Goal: Information Seeking & Learning: Learn about a topic

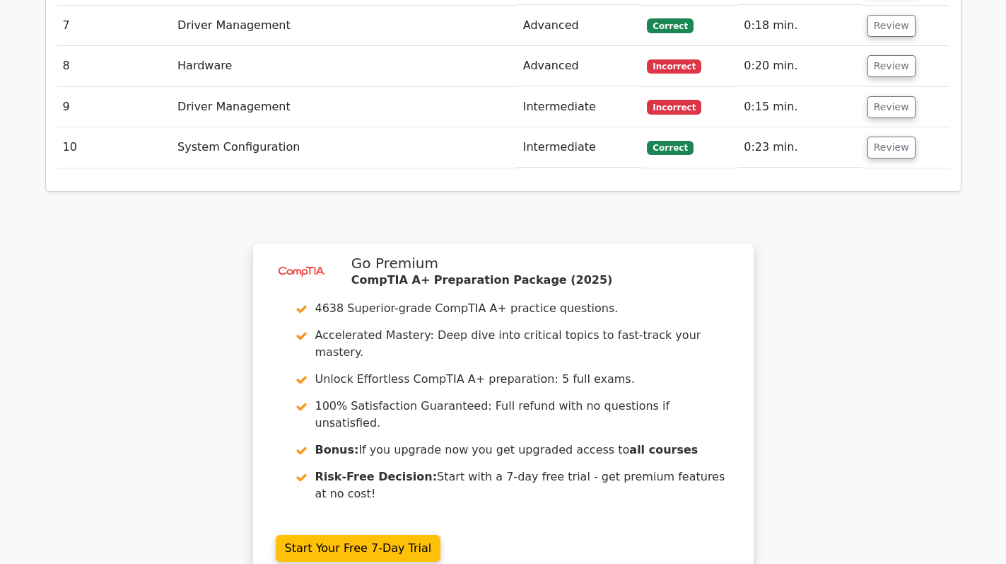
scroll to position [2360, 0]
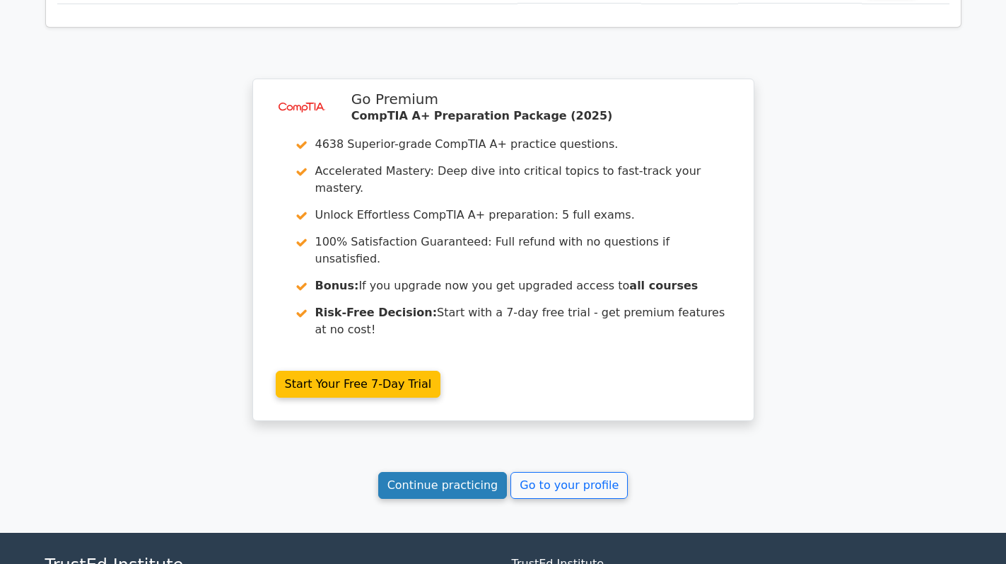
click at [463, 472] on link "Continue practicing" at bounding box center [442, 485] width 129 height 27
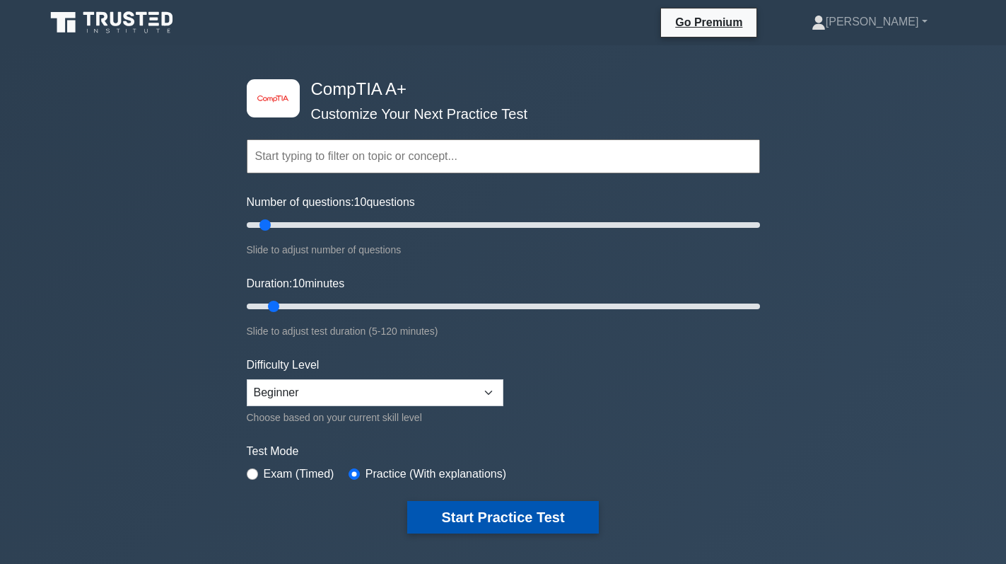
click at [496, 512] on button "Start Practice Test" at bounding box center [502, 517] width 191 height 33
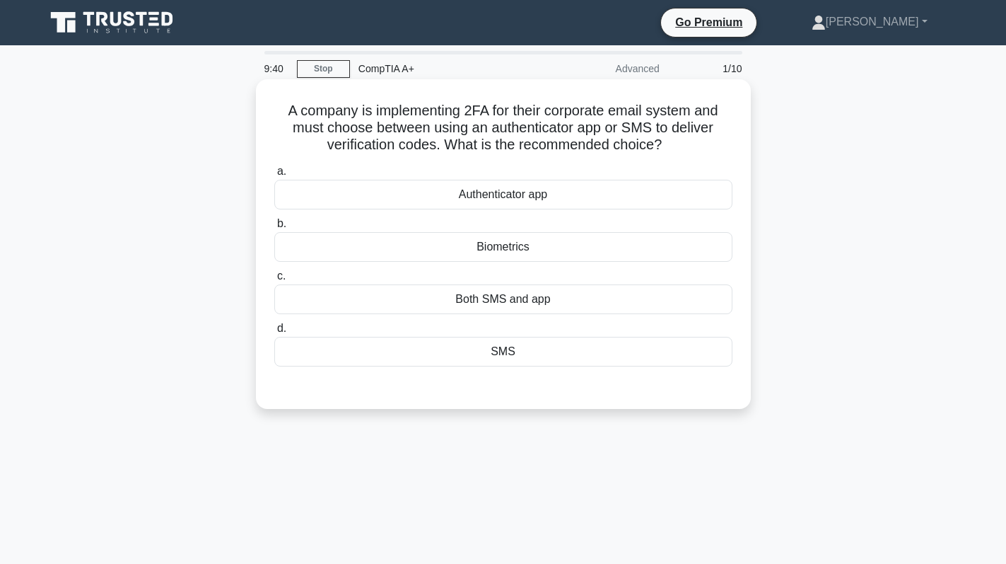
click at [561, 356] on div "SMS" at bounding box center [503, 352] width 458 height 30
click at [274, 333] on input "d. SMS" at bounding box center [274, 328] width 0 height 9
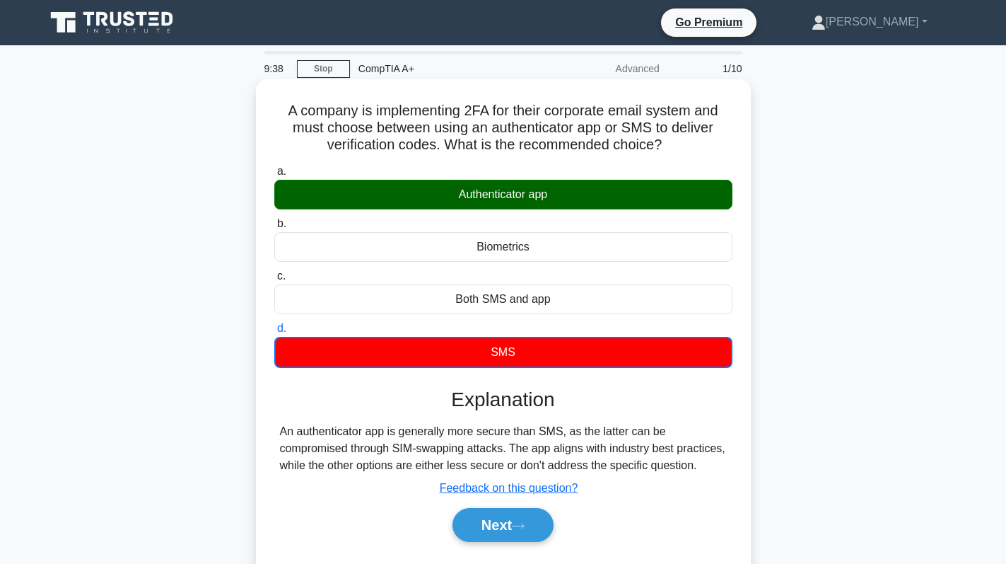
scroll to position [71, 0]
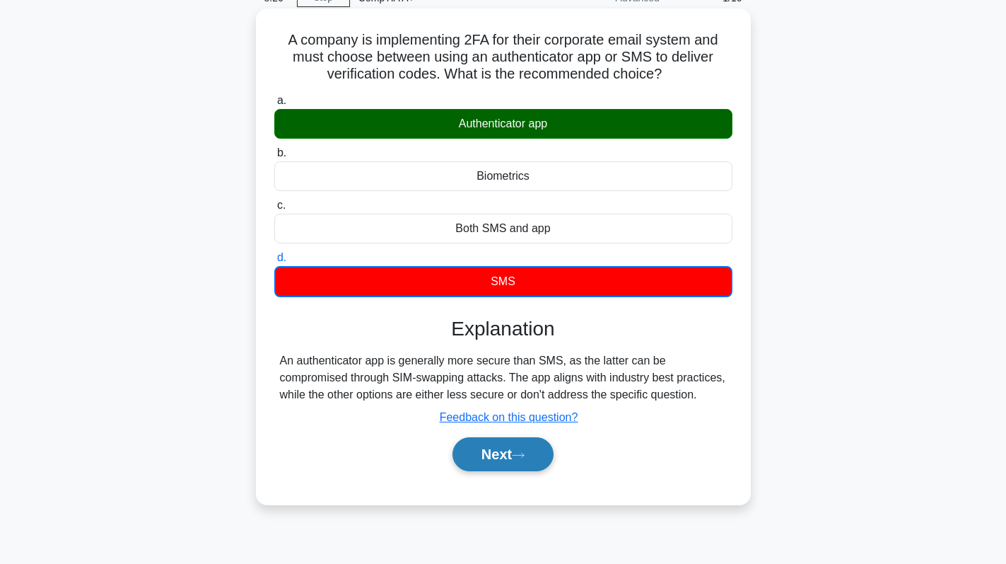
click at [495, 455] on button "Next" at bounding box center [503, 454] width 101 height 34
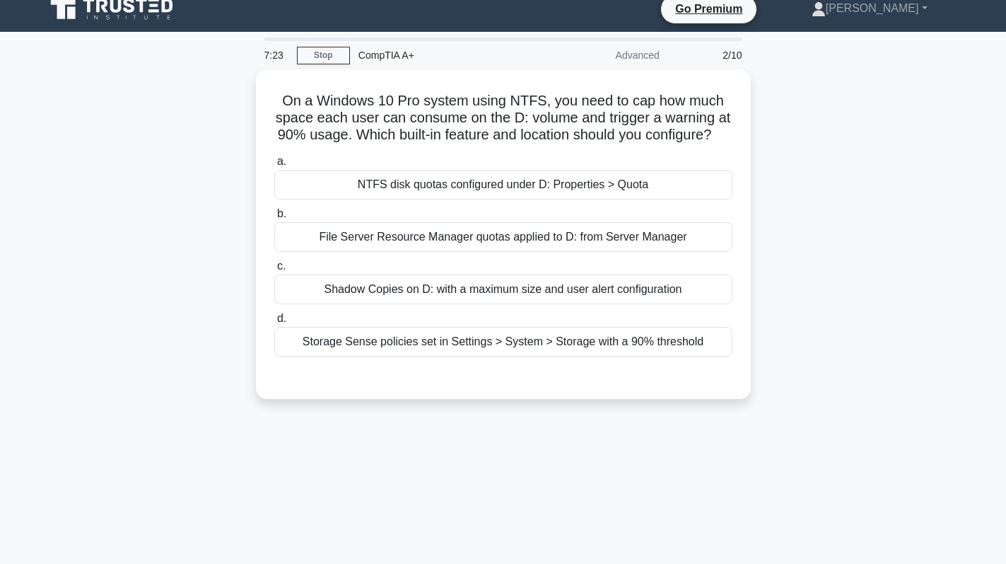
scroll to position [0, 0]
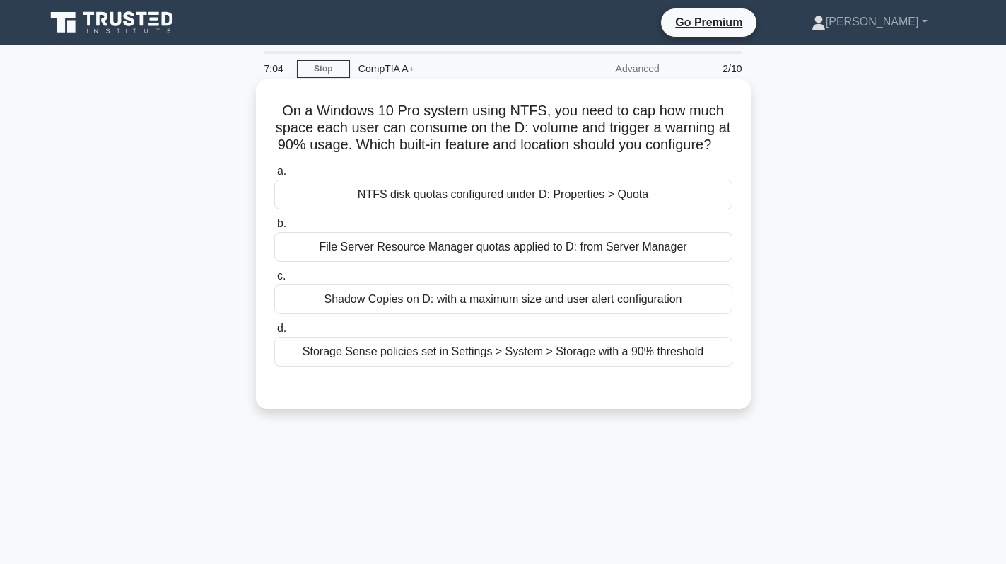
click at [566, 366] on div "Storage Sense policies set in Settings > System > Storage with a 90% threshold" at bounding box center [503, 352] width 458 height 30
click at [274, 333] on input "d. Storage Sense policies set in Settings > System > Storage with a 90% thresho…" at bounding box center [274, 328] width 0 height 9
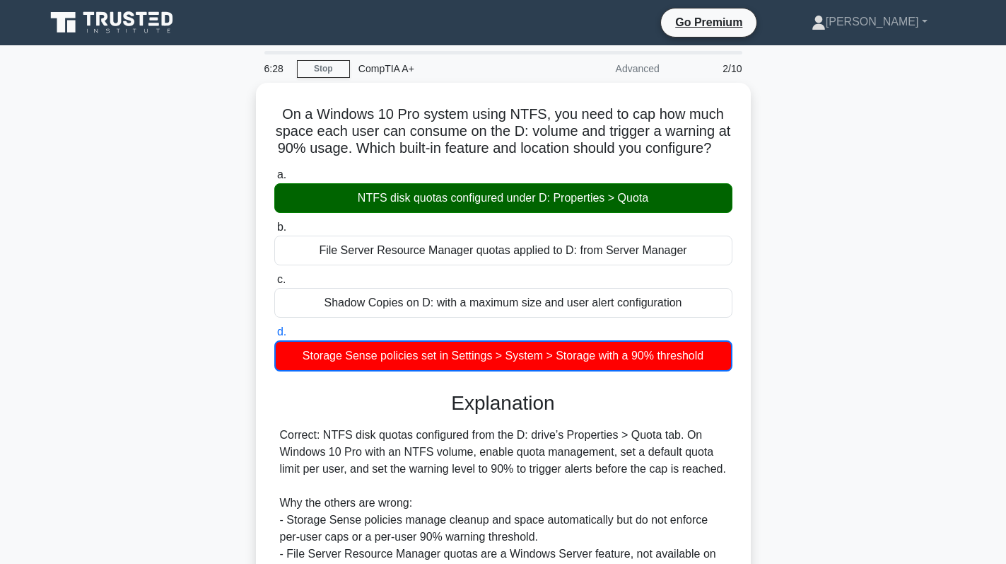
click at [769, 284] on div "On a Windows 10 Pro system using NTFS, you need to cap how much space each user…" at bounding box center [504, 407] width 934 height 649
click at [120, 311] on div "On a Windows 10 Pro system using NTFS, you need to cap how much space each user…" at bounding box center [504, 407] width 934 height 649
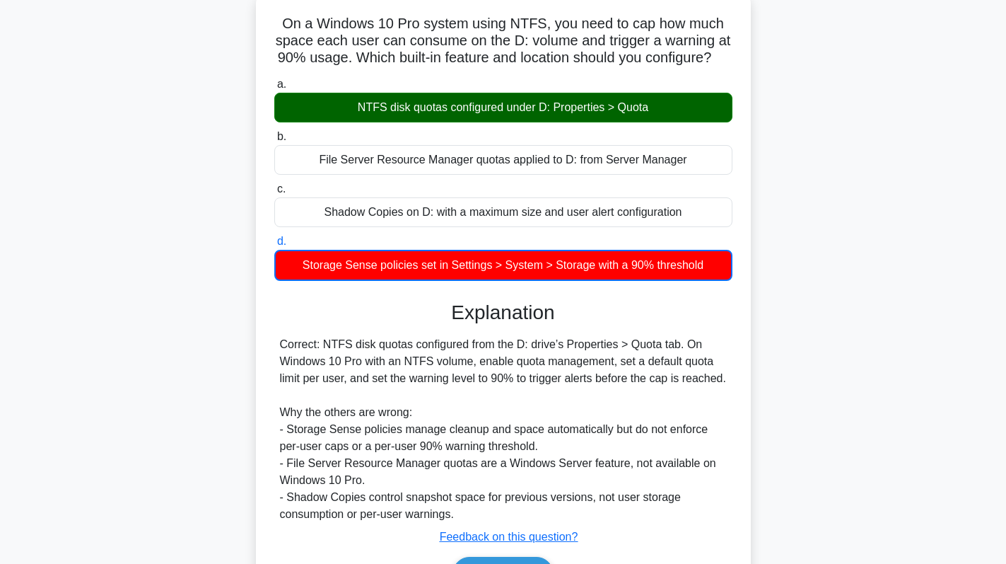
scroll to position [200, 0]
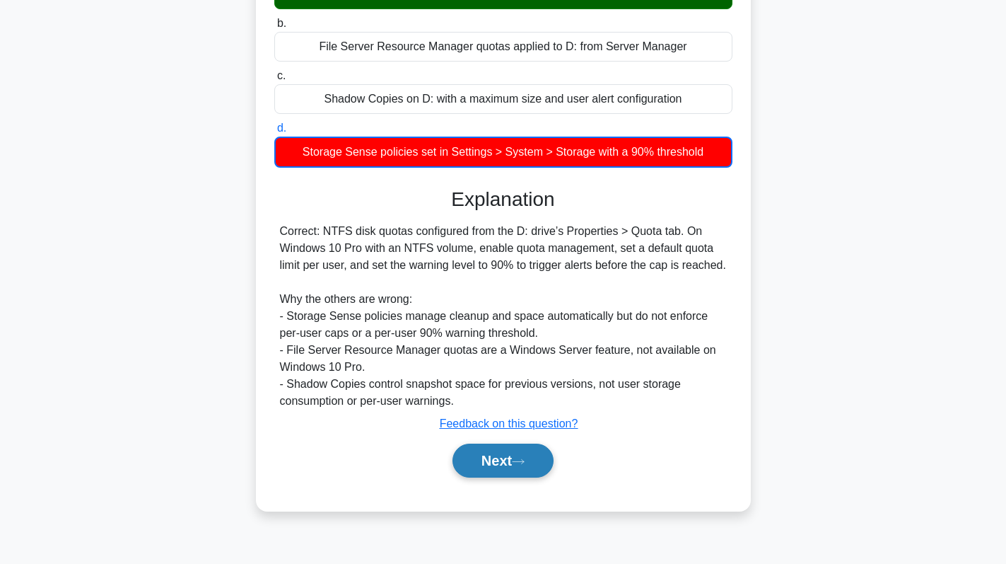
click at [489, 477] on button "Next" at bounding box center [503, 460] width 101 height 34
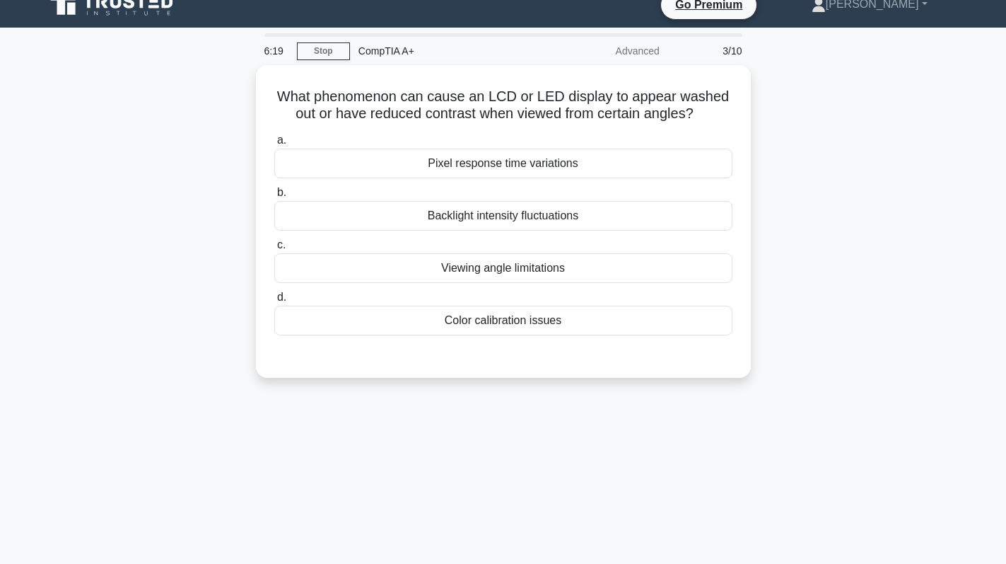
scroll to position [0, 0]
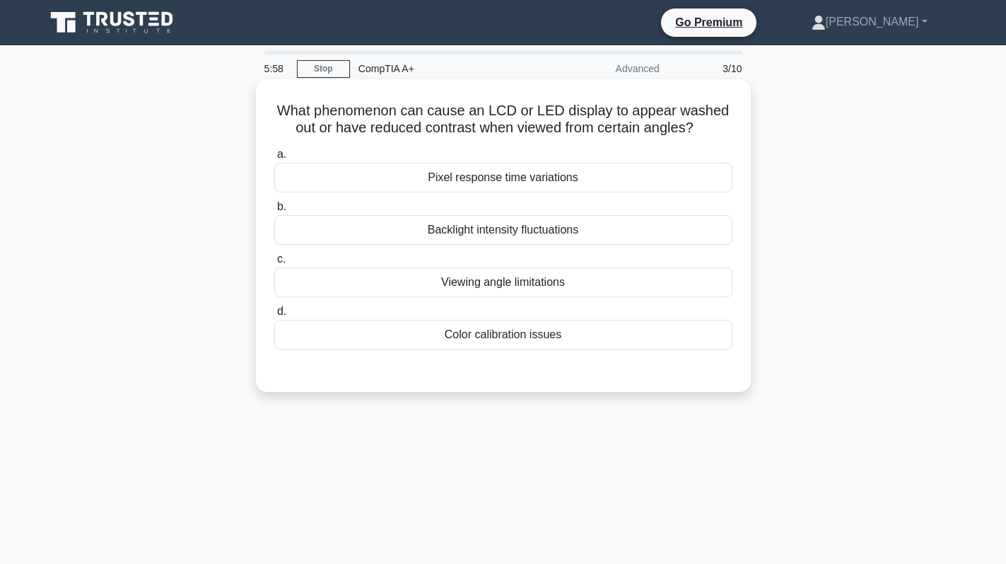
click at [597, 284] on div "Viewing angle limitations" at bounding box center [503, 282] width 458 height 30
click at [274, 264] on input "c. Viewing angle limitations" at bounding box center [274, 259] width 0 height 9
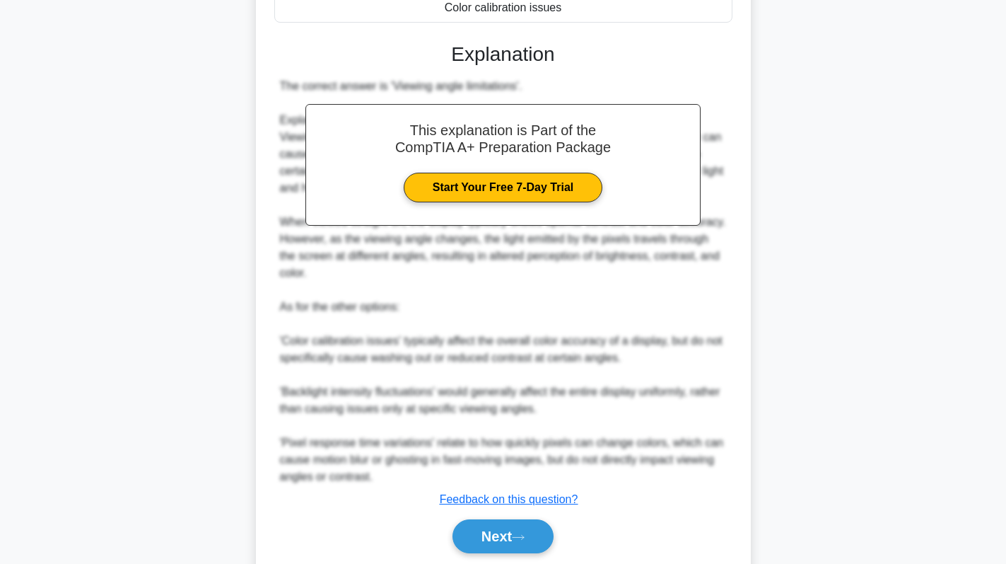
scroll to position [377, 0]
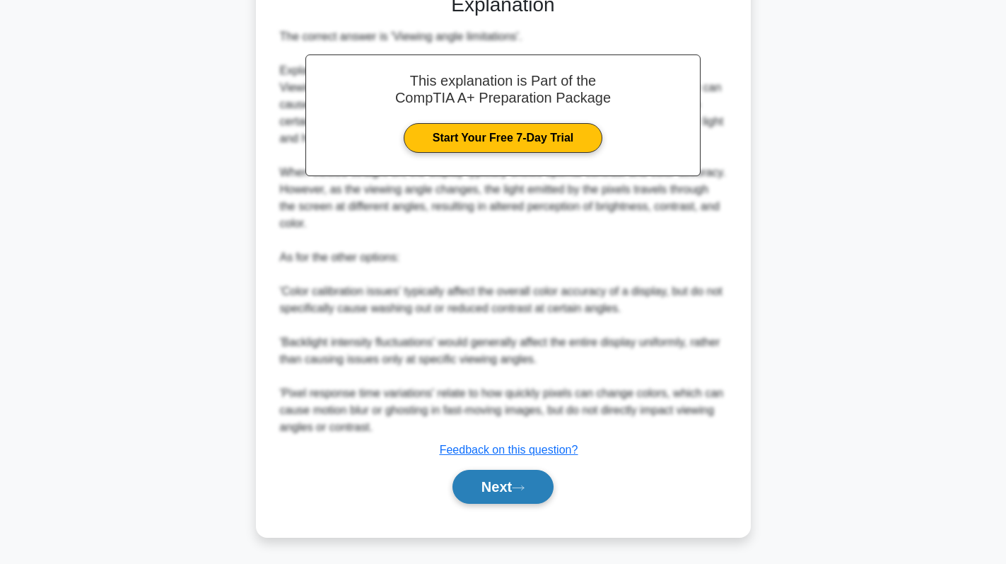
click at [490, 489] on button "Next" at bounding box center [503, 487] width 101 height 34
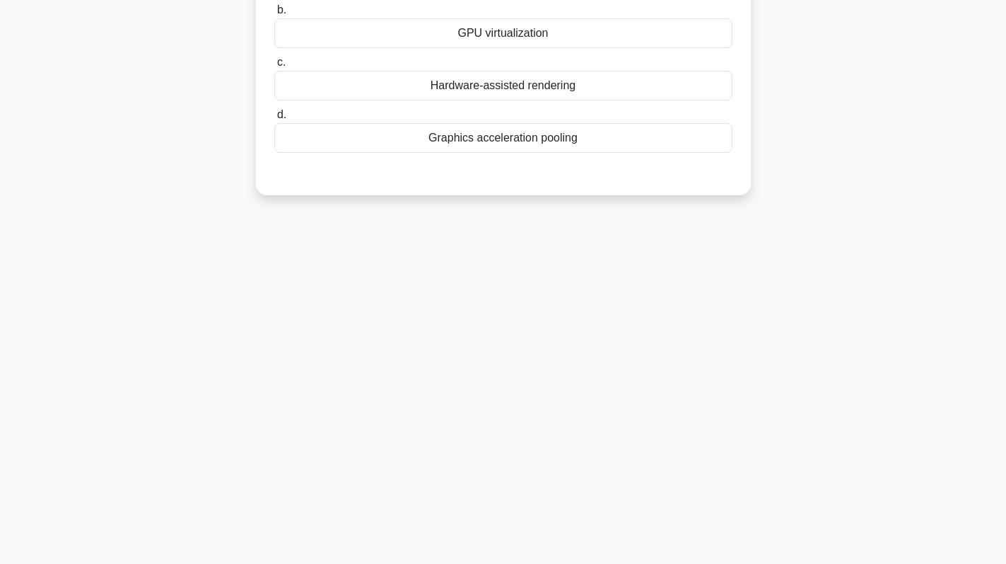
scroll to position [0, 0]
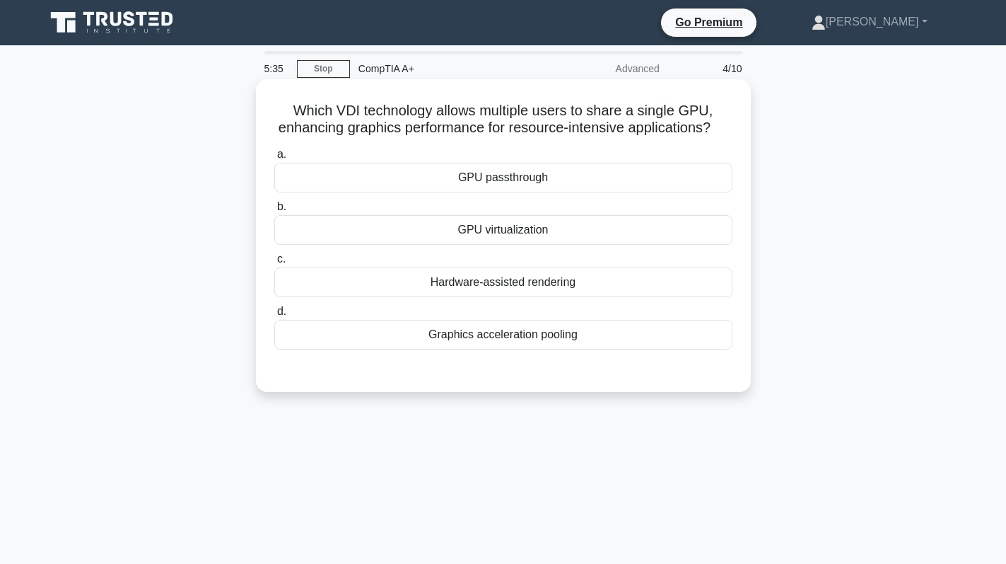
click at [605, 245] on div "GPU virtualization" at bounding box center [503, 230] width 458 height 30
click at [274, 211] on input "b. GPU virtualization" at bounding box center [274, 206] width 0 height 9
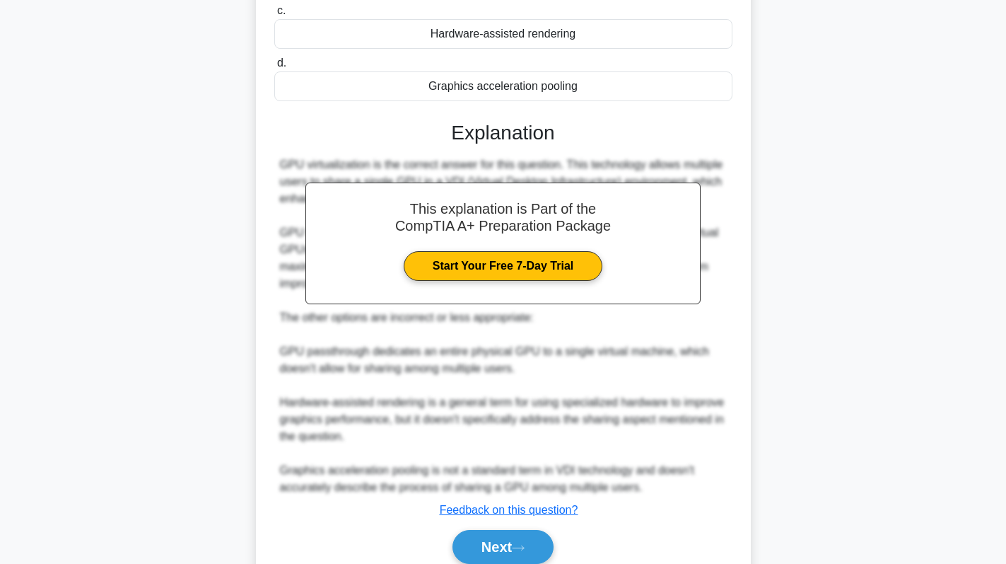
scroll to position [326, 0]
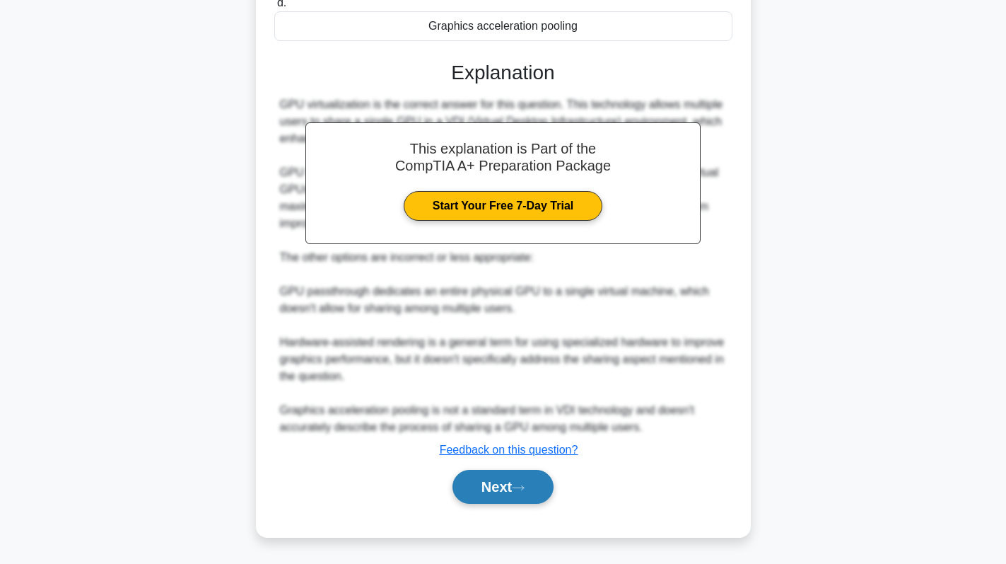
click at [508, 495] on button "Next" at bounding box center [503, 487] width 101 height 34
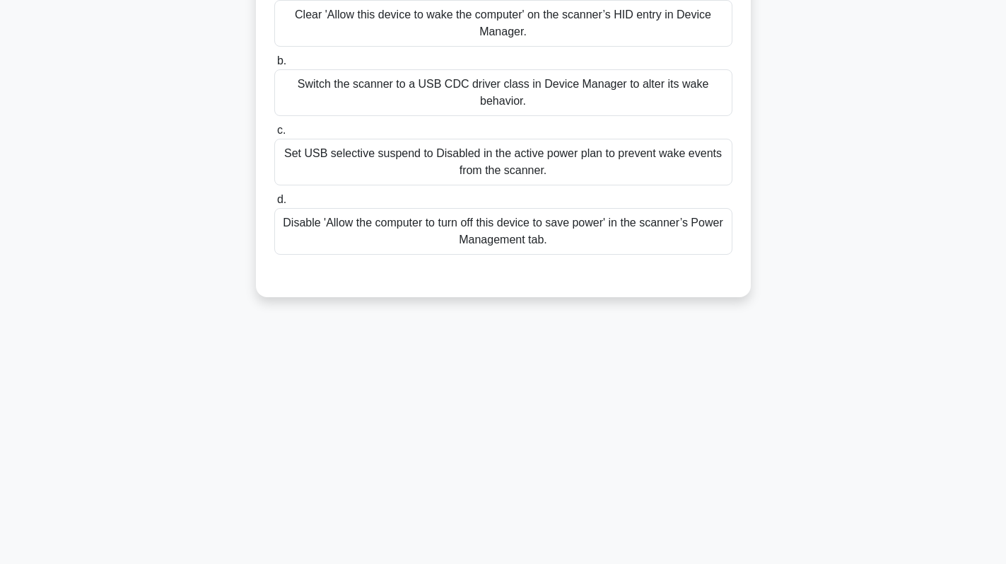
scroll to position [200, 0]
click at [789, 90] on div "A warehouse reports that USB barcode scanners keep waking PCs from sleep as soo…" at bounding box center [504, 98] width 934 height 431
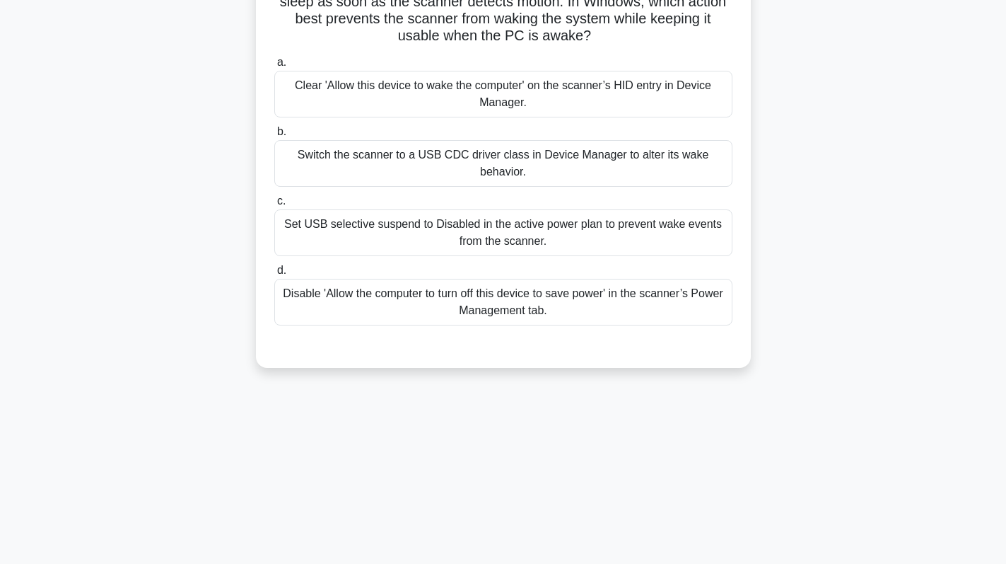
scroll to position [0, 0]
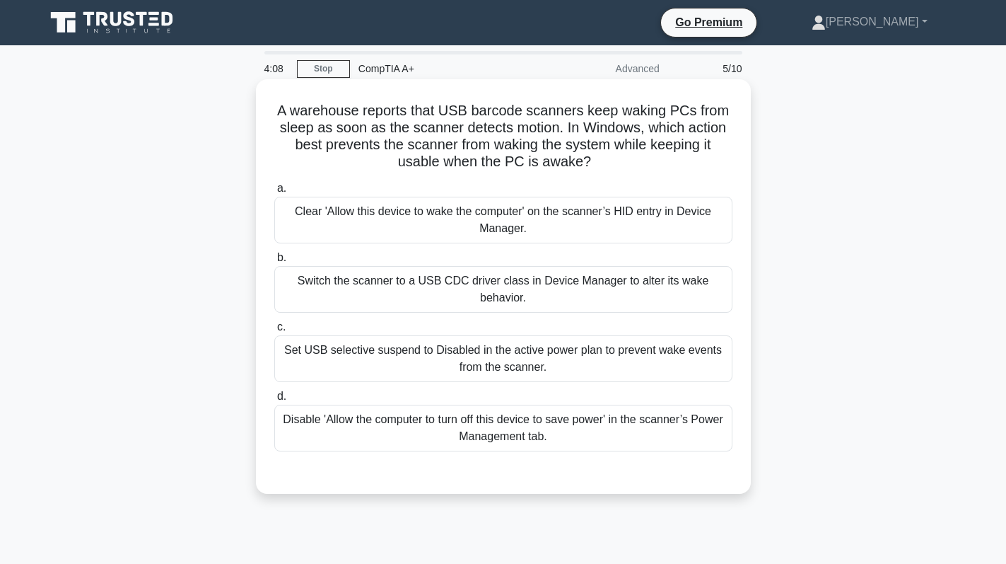
click at [615, 409] on div "Disable 'Allow the computer to turn off this device to save power' in the scann…" at bounding box center [503, 428] width 458 height 47
click at [274, 401] on input "d. Disable 'Allow the computer to turn off this device to save power' in the sc…" at bounding box center [274, 396] width 0 height 9
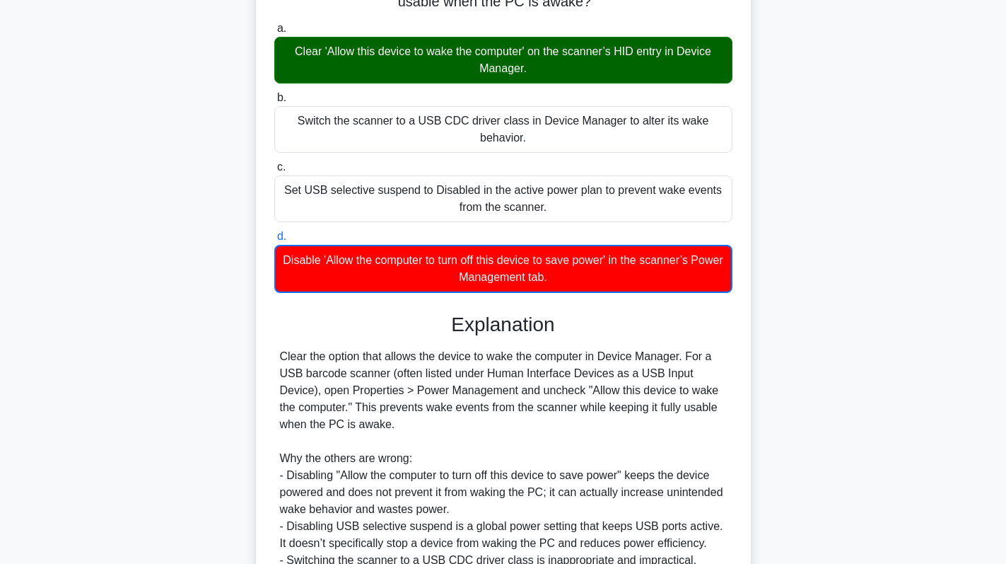
scroll to position [283, 0]
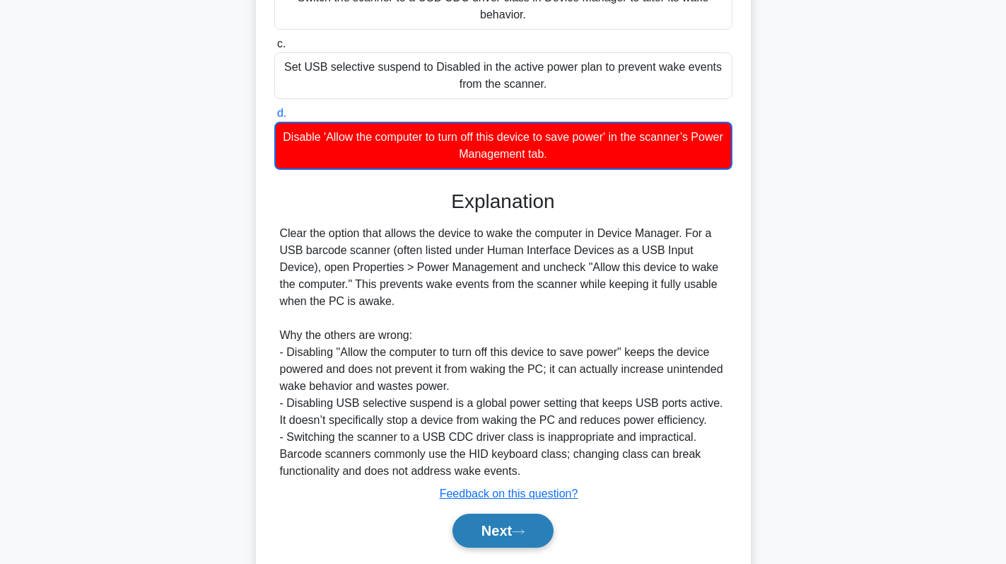
click at [500, 527] on button "Next" at bounding box center [503, 530] width 101 height 34
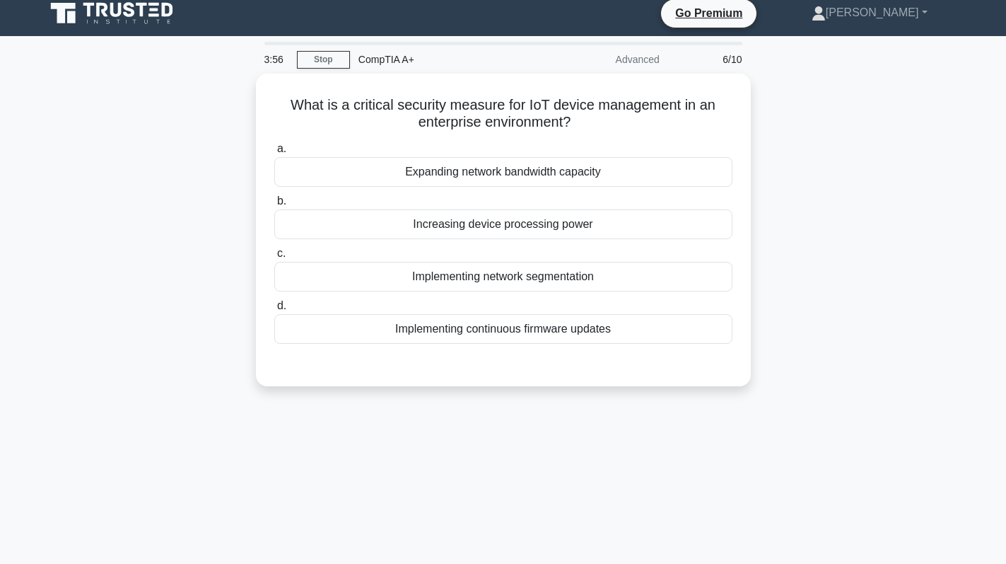
scroll to position [0, 0]
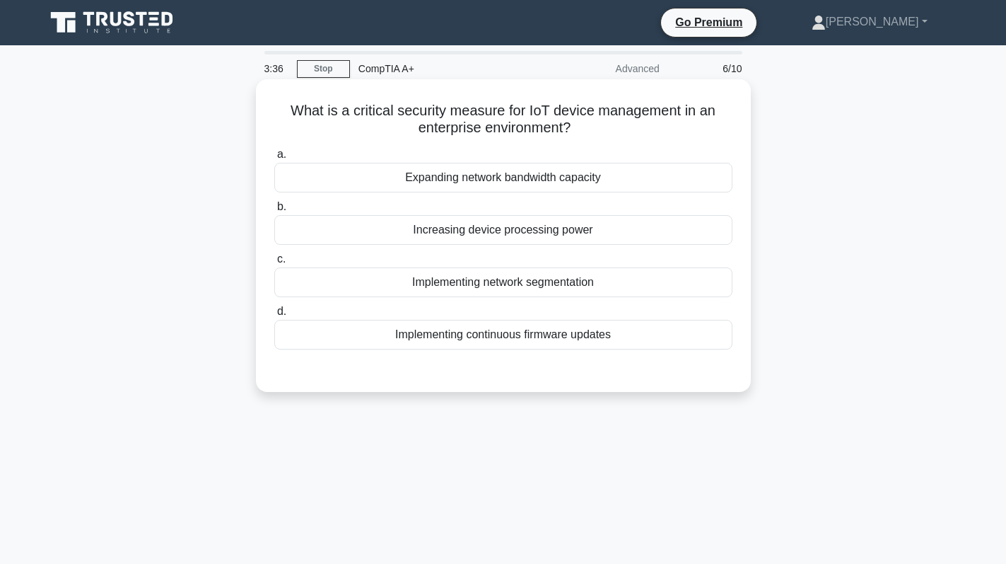
click at [610, 279] on div "Implementing network segmentation" at bounding box center [503, 282] width 458 height 30
click at [274, 264] on input "c. Implementing network segmentation" at bounding box center [274, 259] width 0 height 9
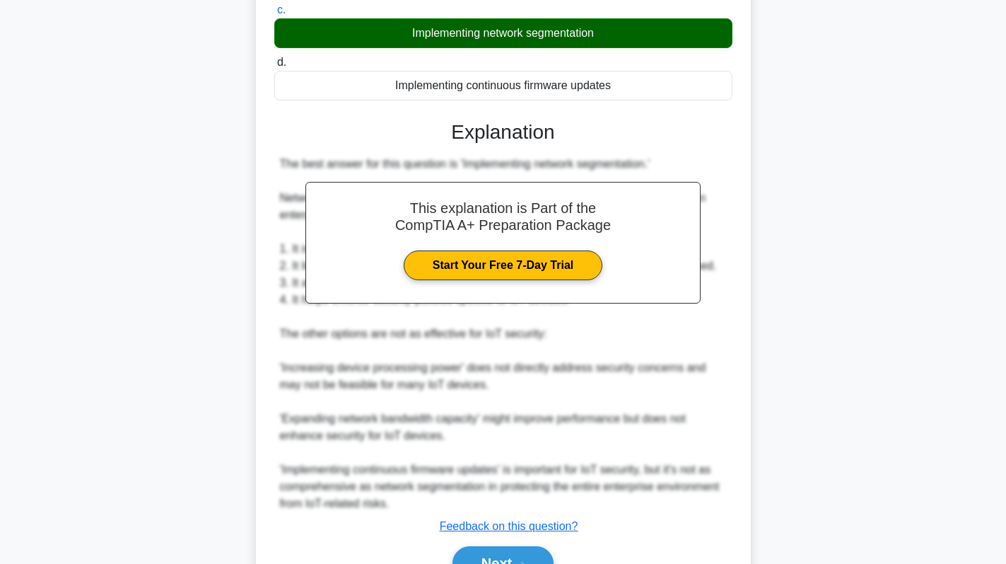
scroll to position [326, 0]
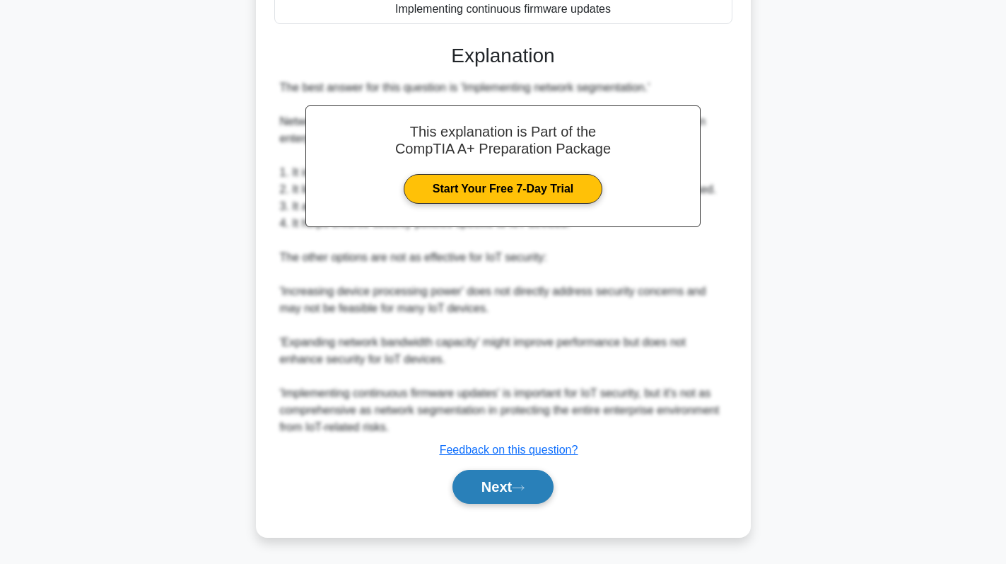
click at [499, 487] on button "Next" at bounding box center [503, 487] width 101 height 34
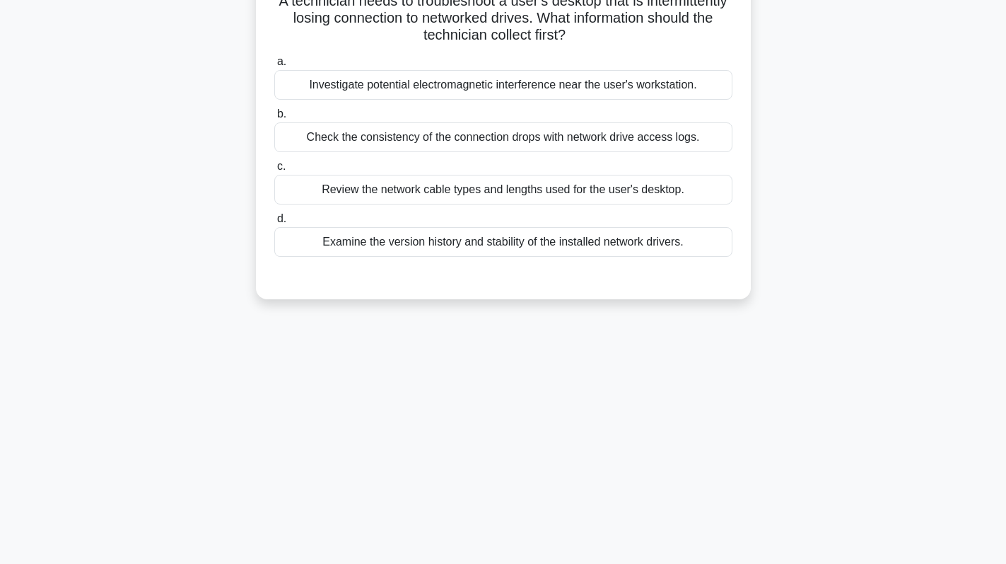
scroll to position [0, 0]
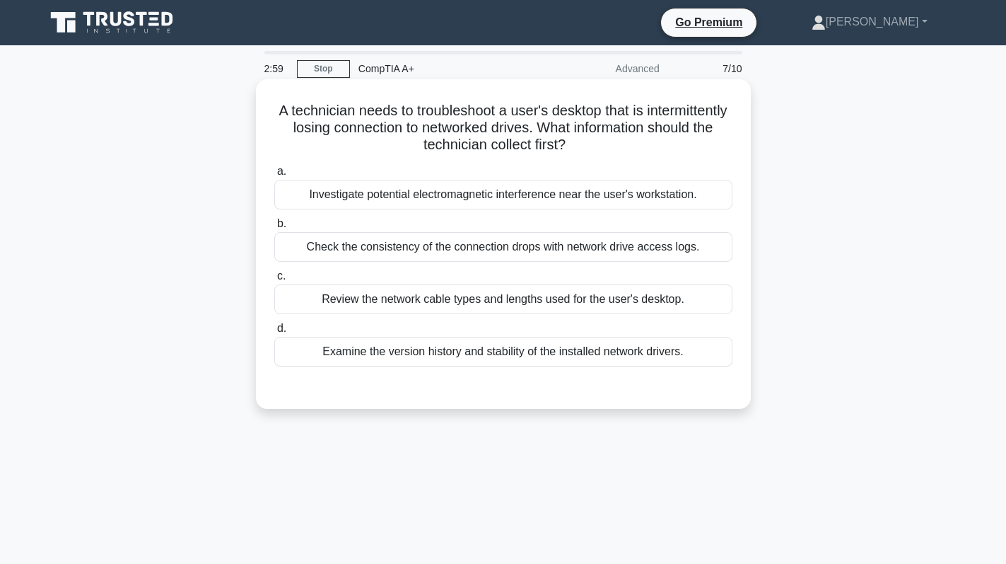
click at [681, 246] on div "Check the consistency of the connection drops with network drive access logs." at bounding box center [503, 247] width 458 height 30
click at [274, 228] on input "b. Check the consistency of the connection drops with network drive access logs." at bounding box center [274, 223] width 0 height 9
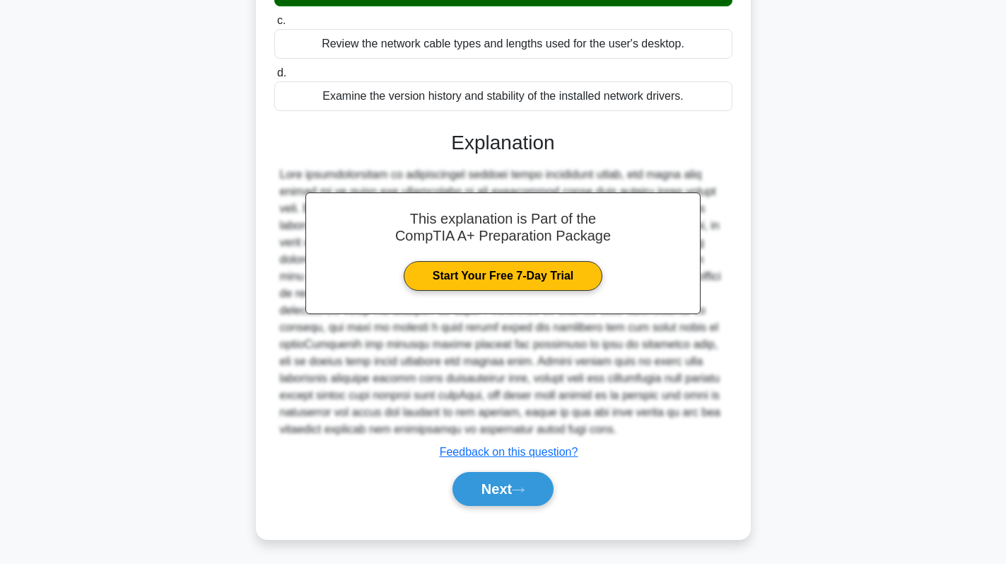
scroll to position [258, 0]
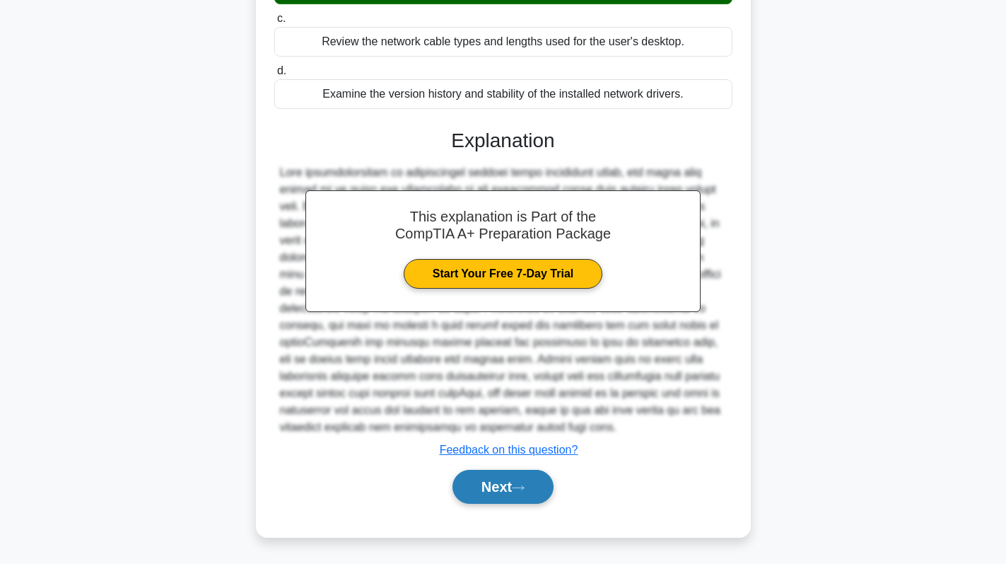
click at [525, 489] on icon at bounding box center [518, 488] width 13 height 8
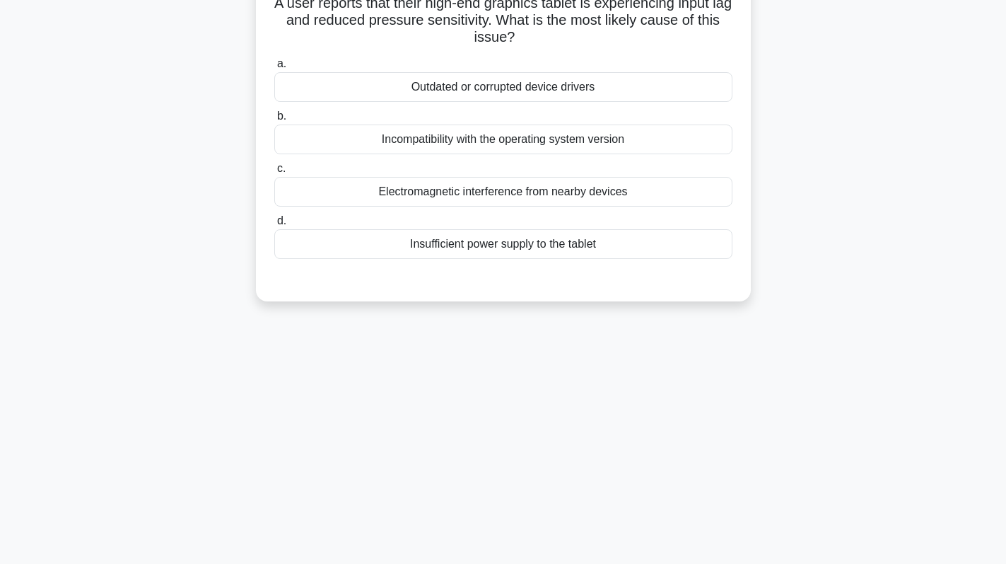
scroll to position [0, 0]
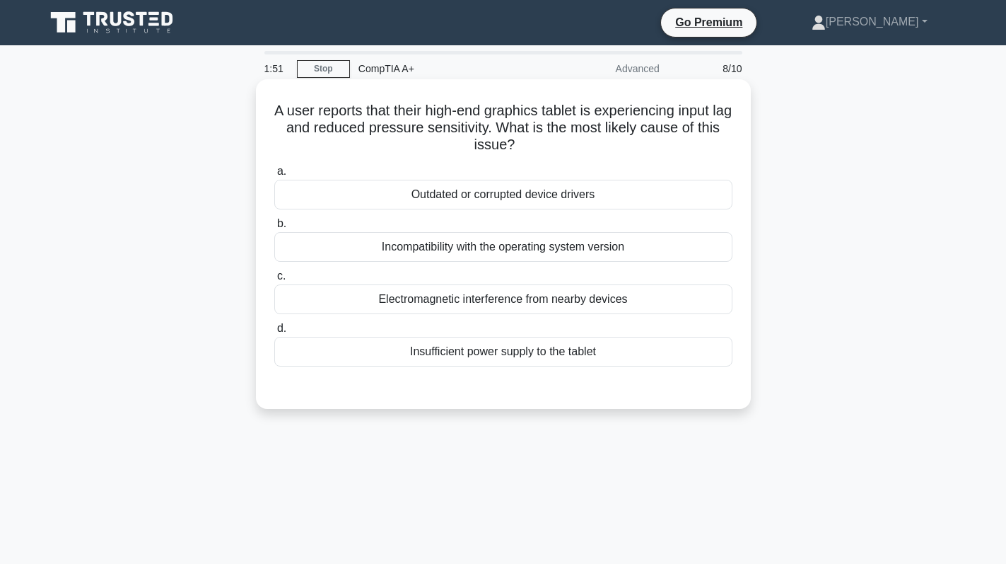
click at [634, 193] on div "Outdated or corrupted device drivers" at bounding box center [503, 195] width 458 height 30
click at [274, 176] on input "a. Outdated or corrupted device drivers" at bounding box center [274, 171] width 0 height 9
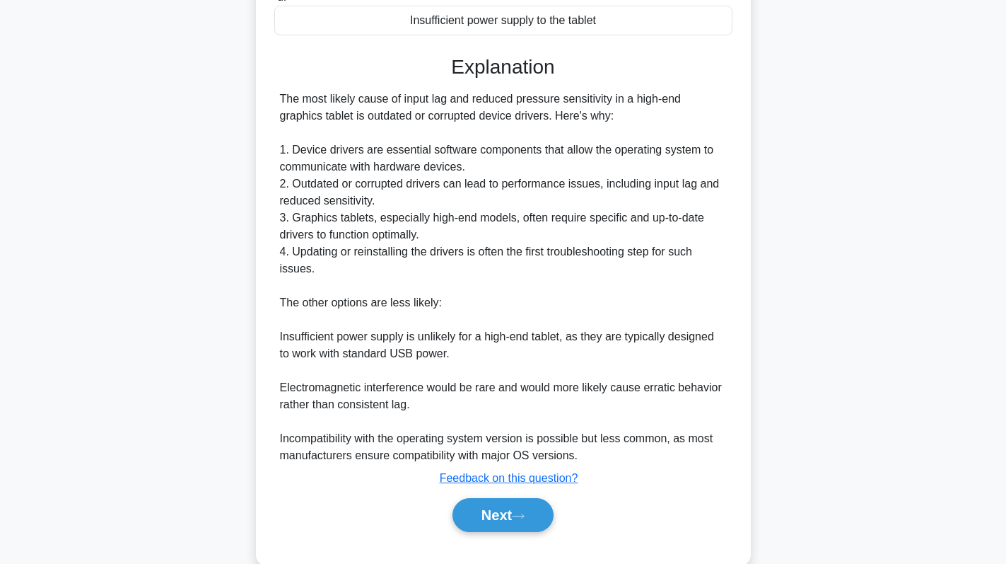
scroll to position [360, 0]
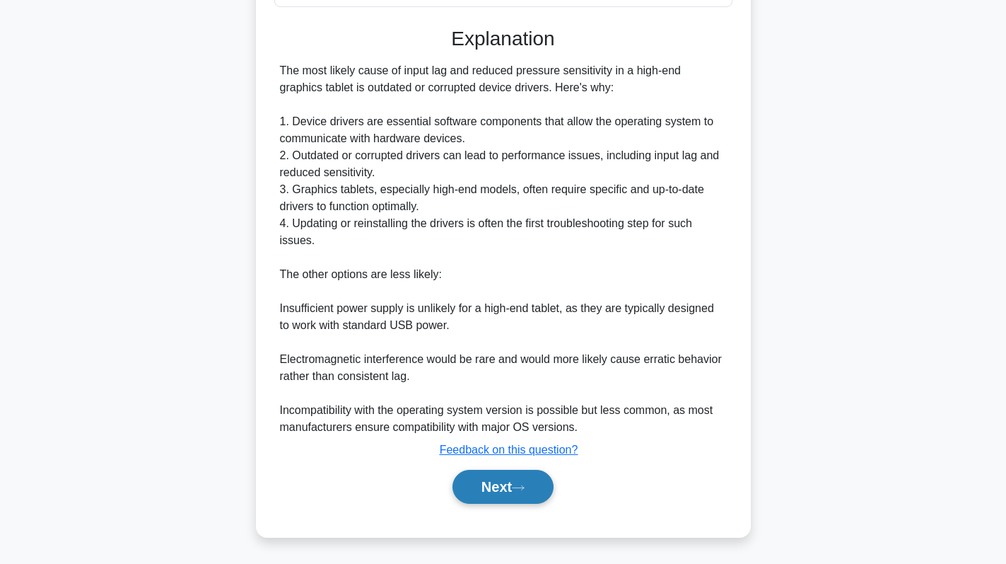
click at [494, 489] on button "Next" at bounding box center [503, 487] width 101 height 34
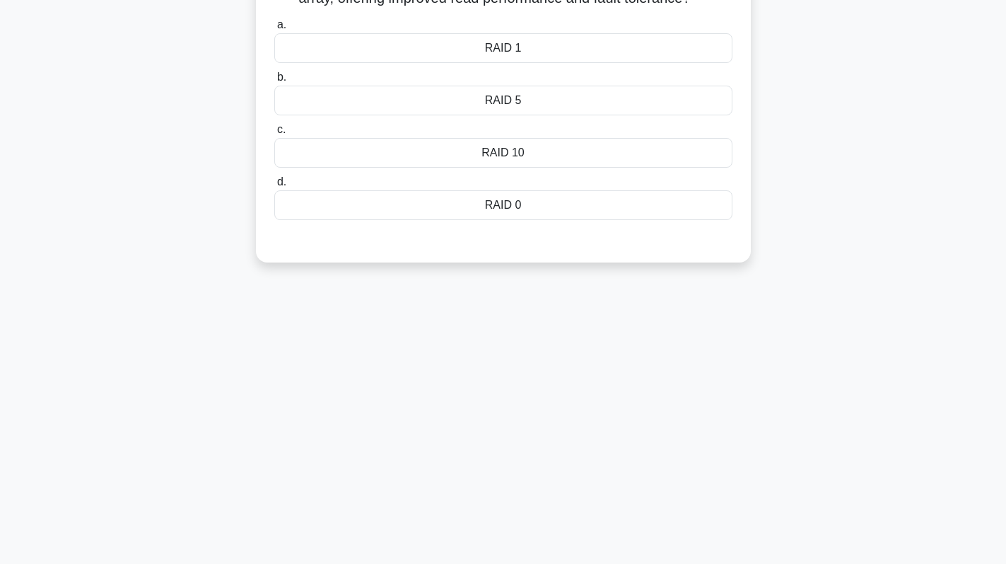
scroll to position [0, 0]
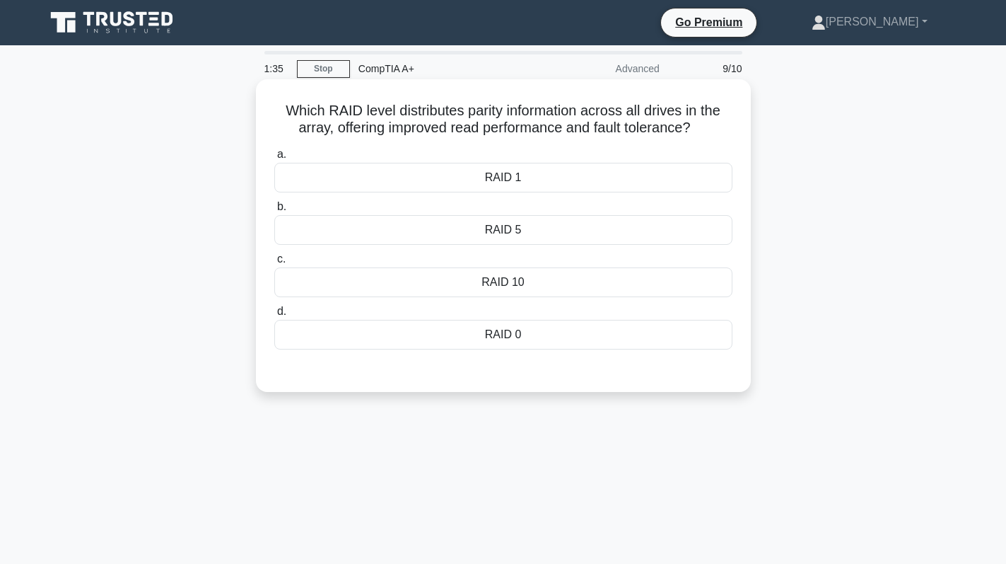
click at [540, 237] on div "RAID 5" at bounding box center [503, 230] width 458 height 30
click at [274, 211] on input "b. RAID 5" at bounding box center [274, 206] width 0 height 9
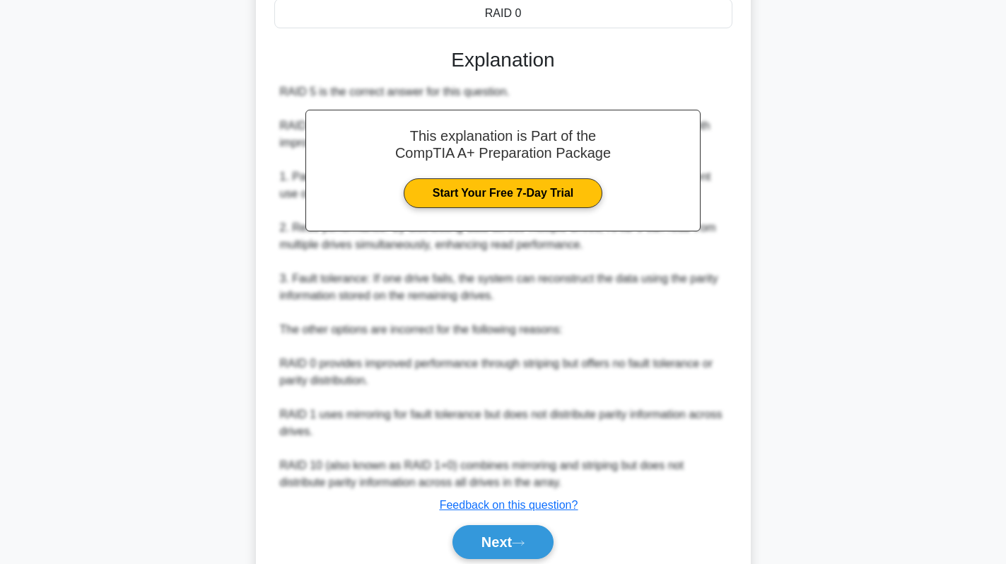
scroll to position [377, 0]
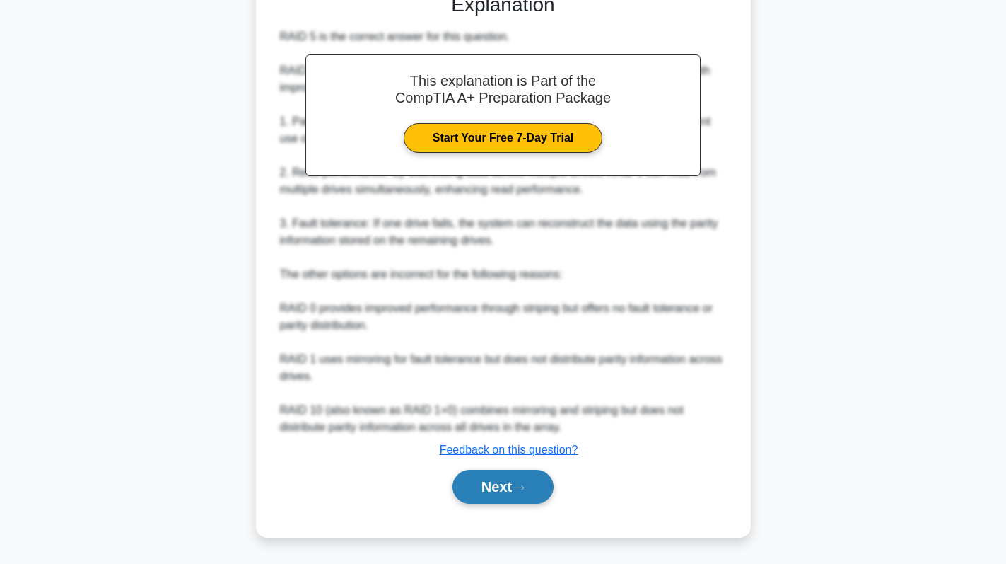
click at [514, 480] on button "Next" at bounding box center [503, 487] width 101 height 34
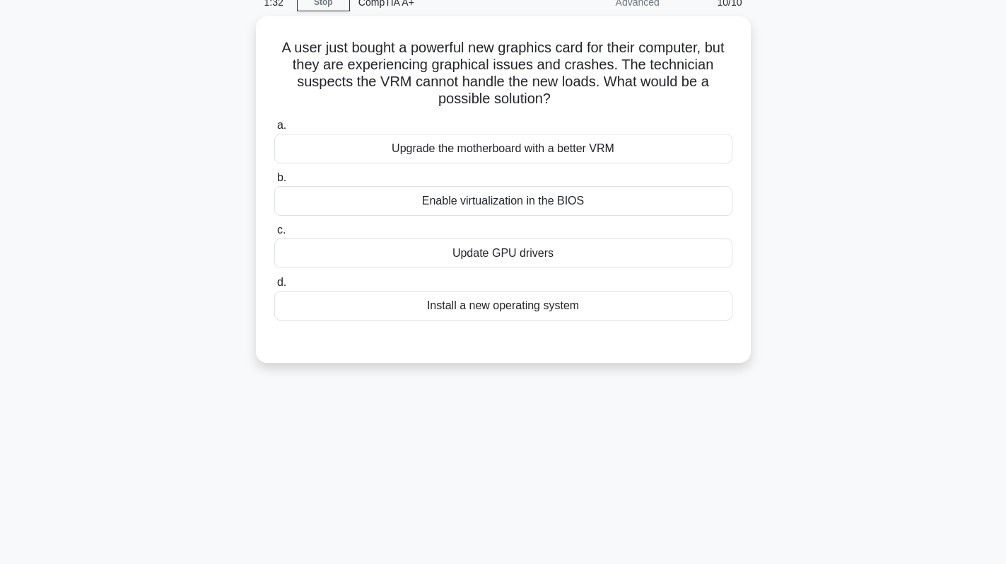
scroll to position [0, 0]
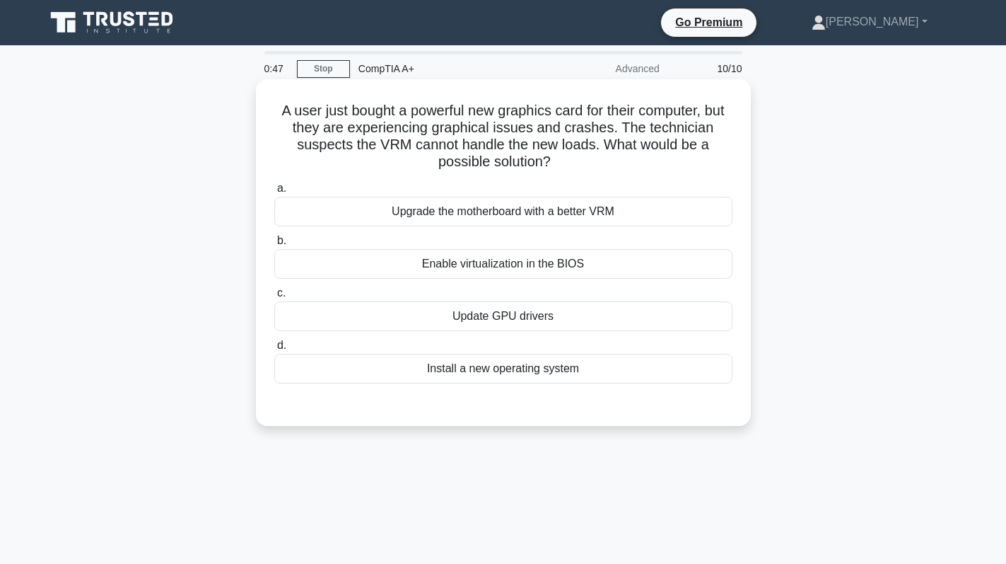
click at [655, 266] on div "Enable virtualization in the BIOS" at bounding box center [503, 264] width 458 height 30
click at [274, 245] on input "b. Enable virtualization in the BIOS" at bounding box center [274, 240] width 0 height 9
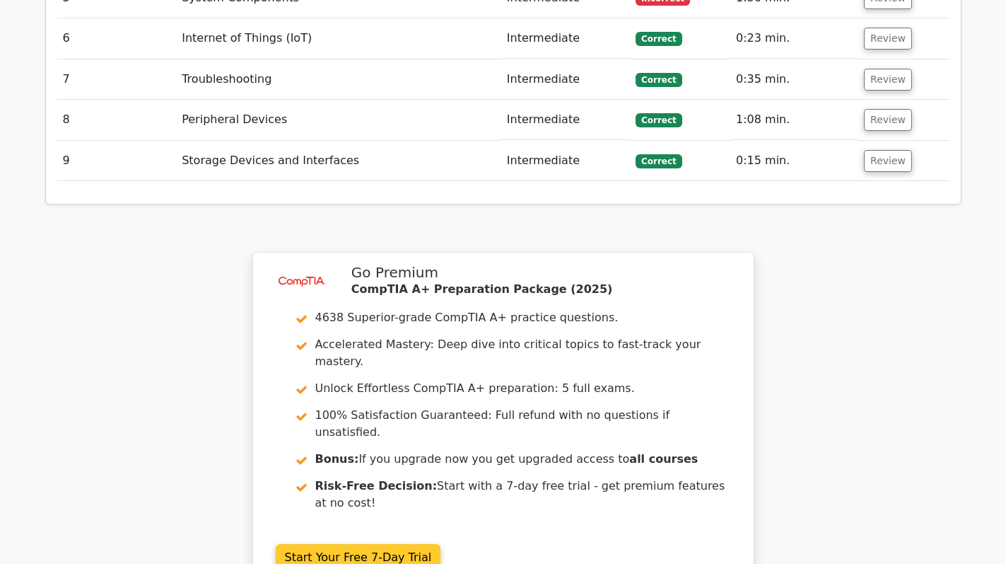
scroll to position [2168, 0]
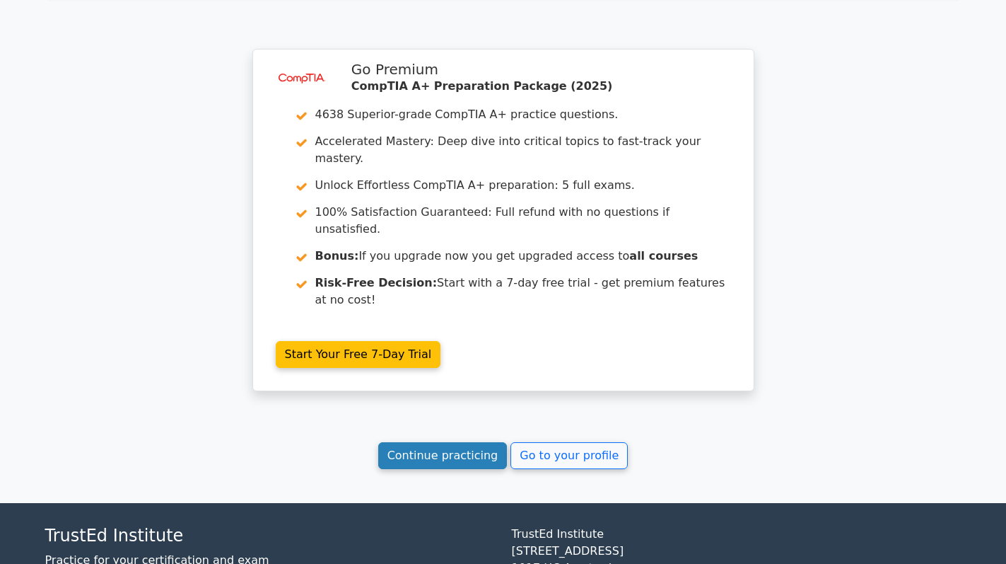
click at [448, 442] on link "Continue practicing" at bounding box center [442, 455] width 129 height 27
